Goal: Find specific page/section

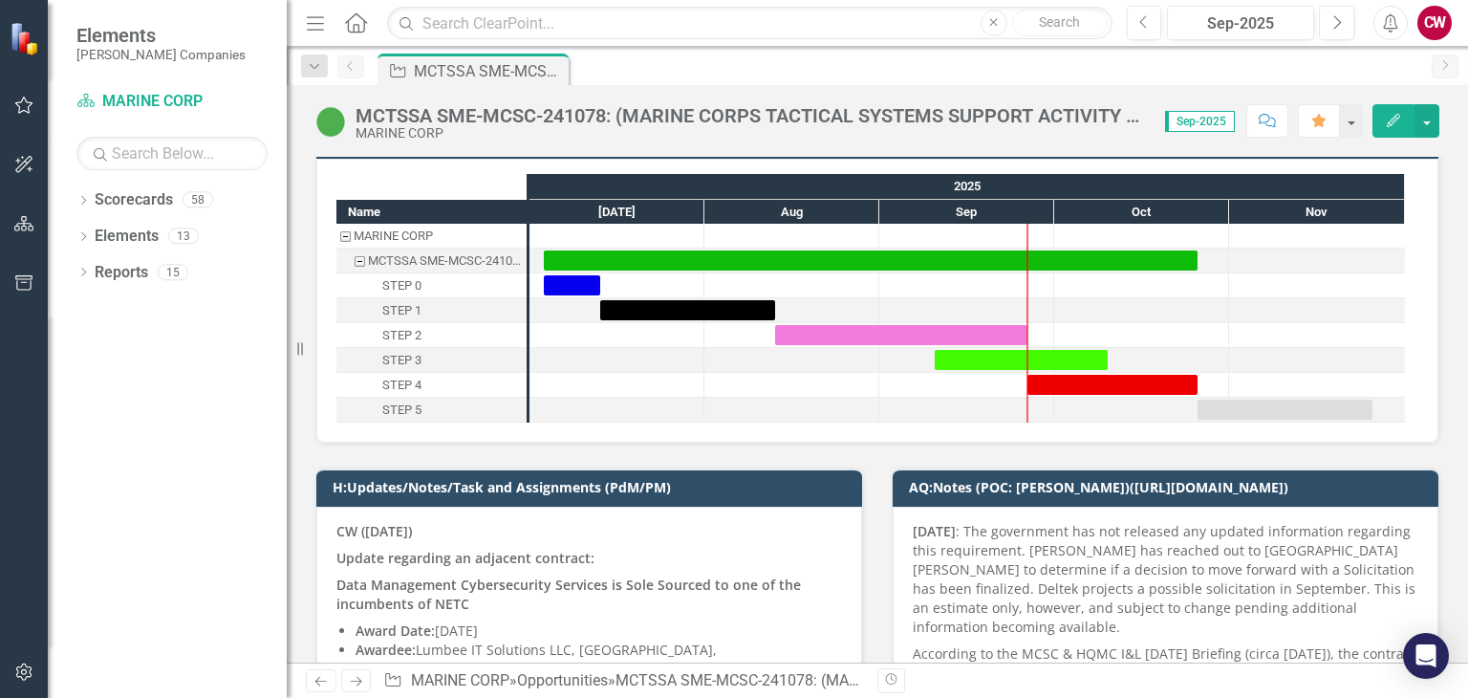
scroll to position [287, 0]
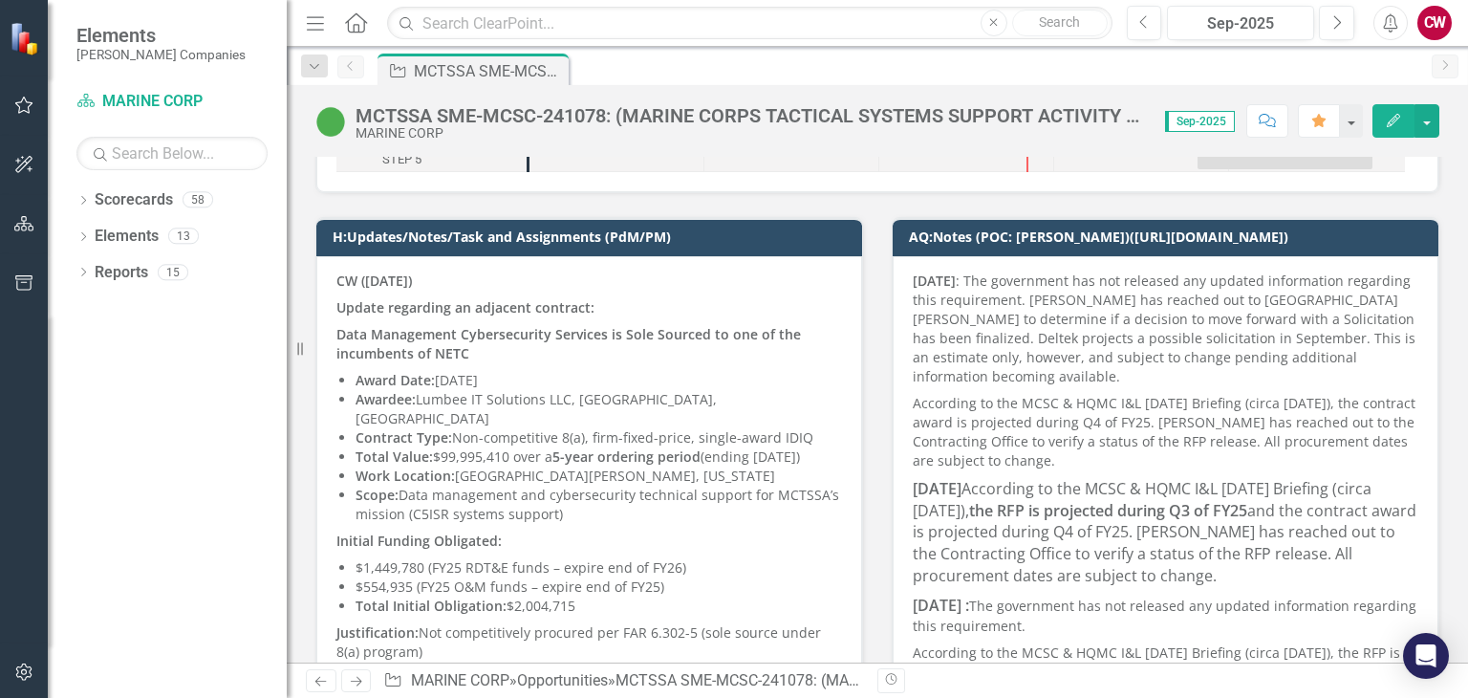
click at [742, 288] on p "CW ([DATE])" at bounding box center [590, 283] width 506 height 23
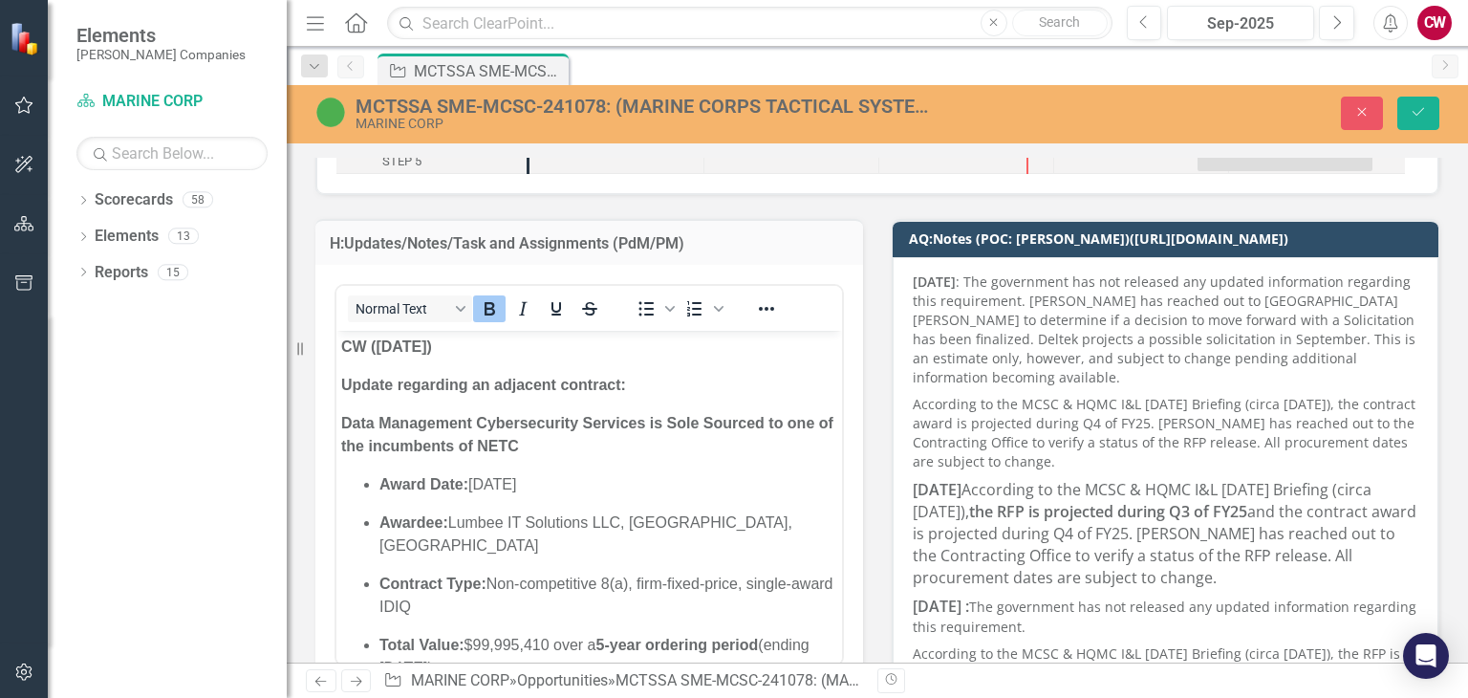
scroll to position [0, 0]
click at [462, 348] on p "CW ([DATE])" at bounding box center [589, 347] width 496 height 23
click at [1421, 111] on icon "Save" at bounding box center [1418, 111] width 17 height 13
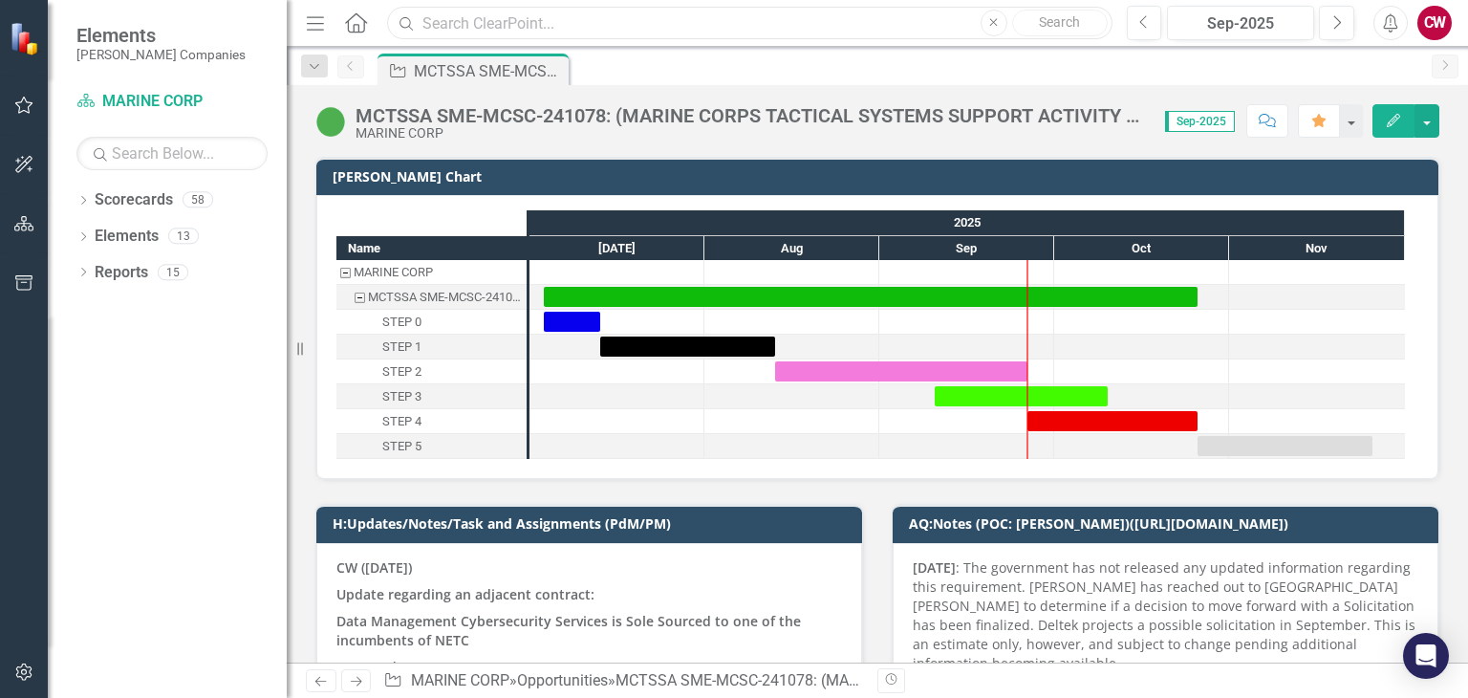
click at [583, 33] on input "text" at bounding box center [749, 23] width 725 height 33
type input "MDA SHIELD"
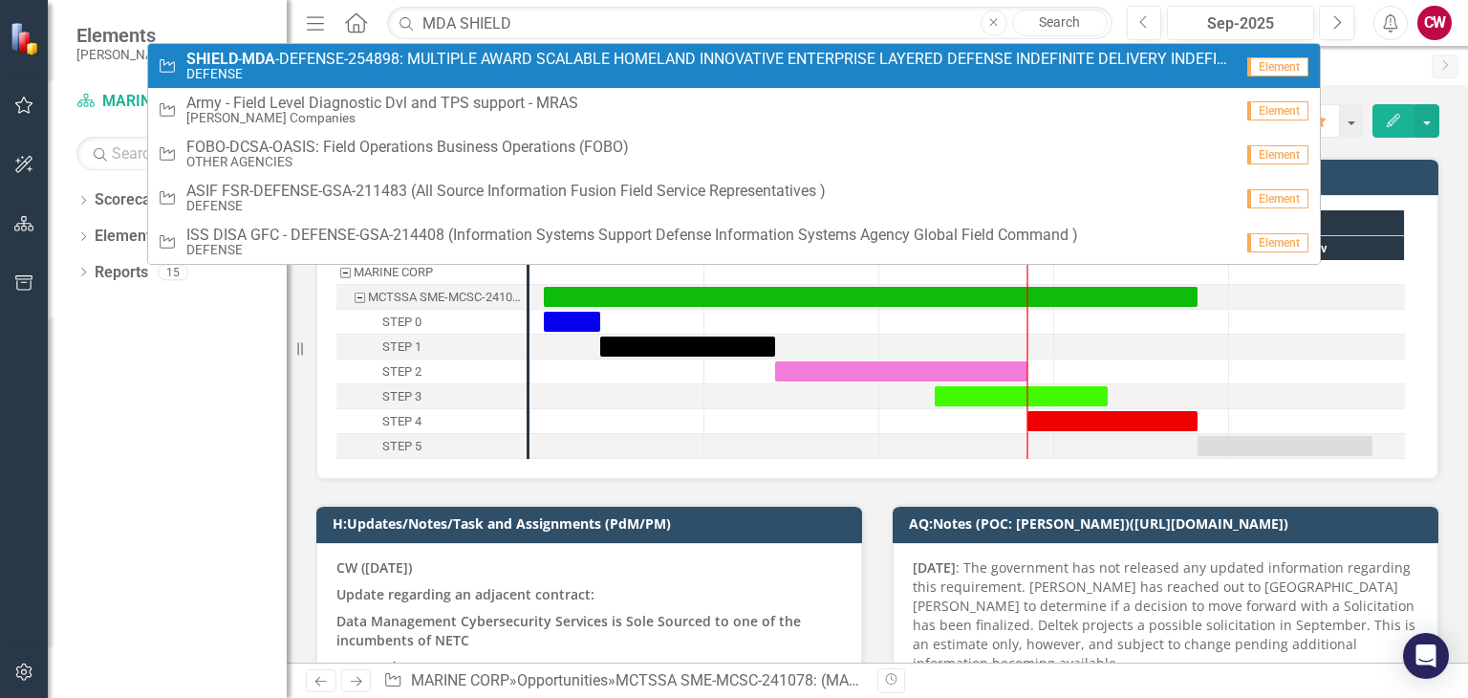
click at [562, 65] on span "SHIELD - MDA -DEFENSE-254898: MULTIPLE AWARD SCALABLE HOMELAND INNOVATIVE ENTER…" at bounding box center [709, 59] width 1047 height 17
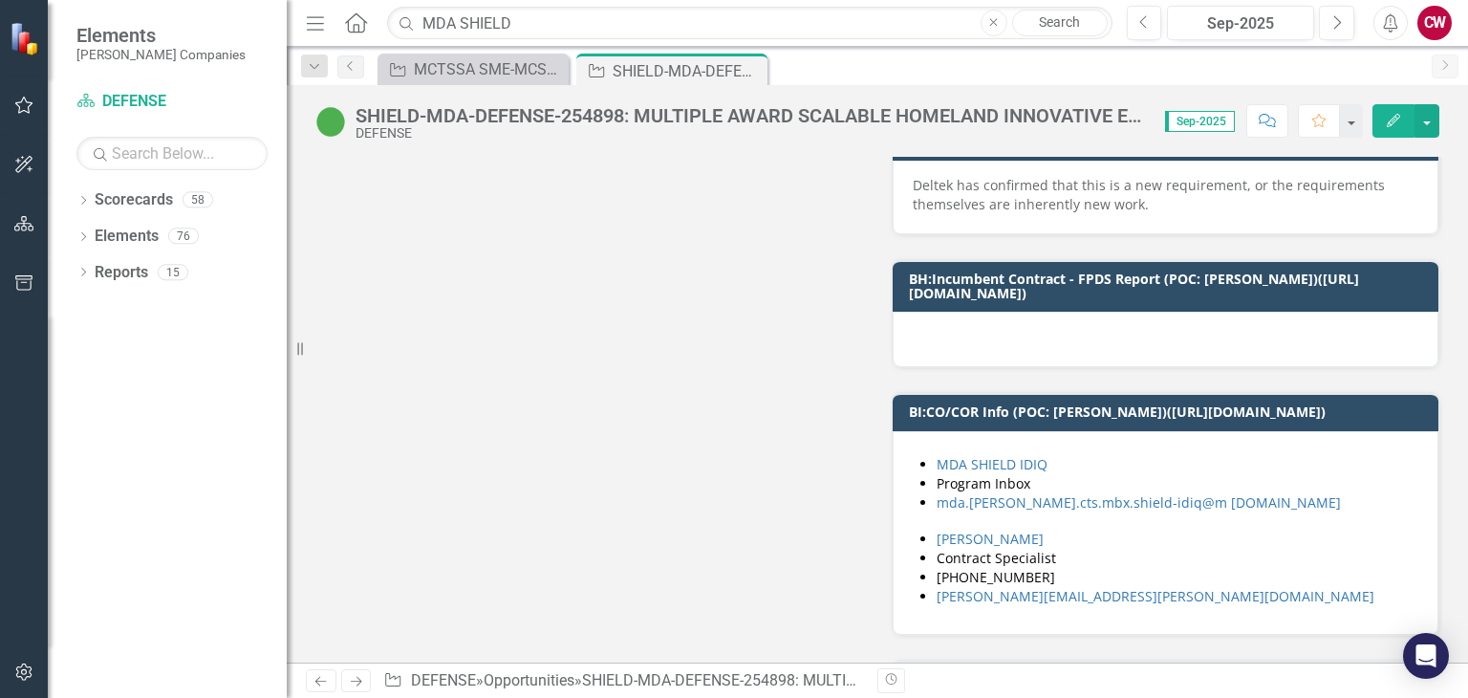
scroll to position [11944, 0]
